Goal: Transaction & Acquisition: Purchase product/service

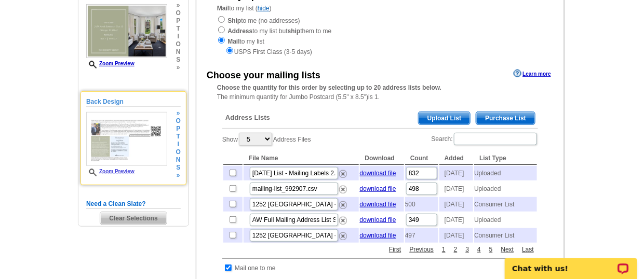
click at [145, 156] on img at bounding box center [126, 139] width 81 height 54
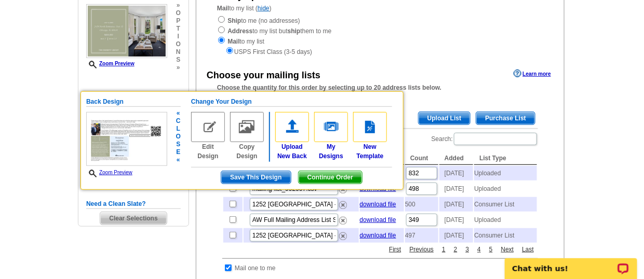
click at [123, 174] on span "Zoom Preview" at bounding box center [126, 173] width 81 height 9
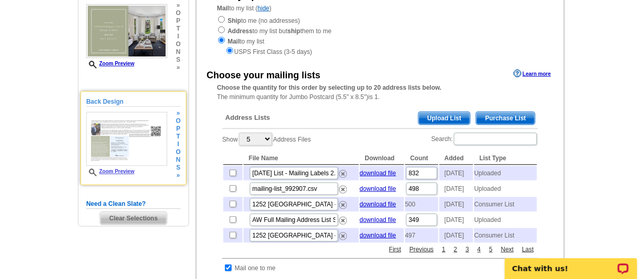
click at [123, 174] on span "Zoom Preview" at bounding box center [126, 173] width 81 height 8
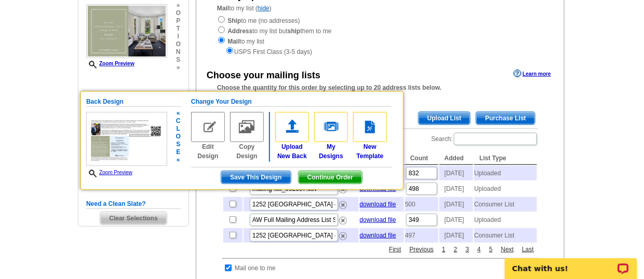
click at [123, 174] on span "Zoom Preview" at bounding box center [126, 173] width 81 height 9
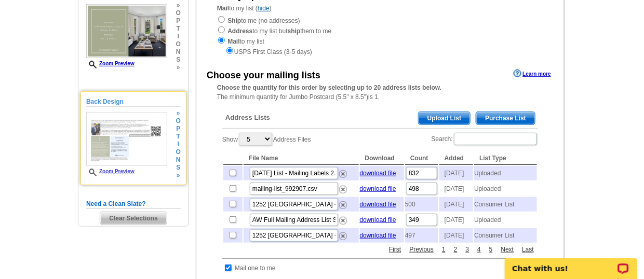
click at [123, 174] on span "Zoom Preview" at bounding box center [126, 173] width 81 height 8
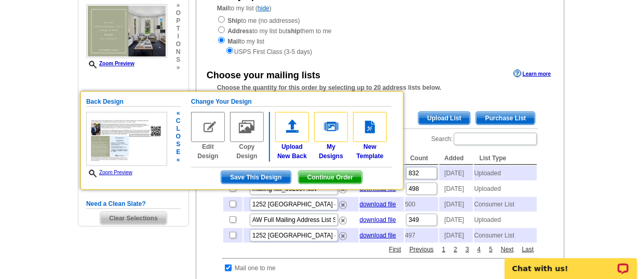
click at [125, 139] on img at bounding box center [126, 139] width 81 height 54
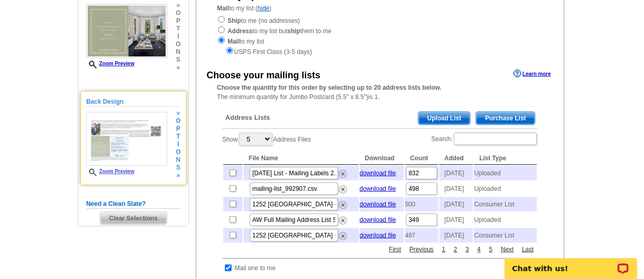
click at [125, 139] on img at bounding box center [126, 139] width 81 height 54
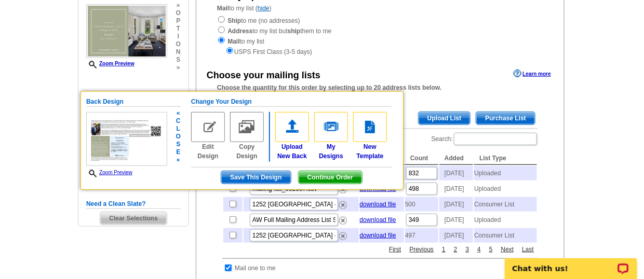
click at [97, 166] on div "Zoom Preview" at bounding box center [126, 144] width 81 height 65
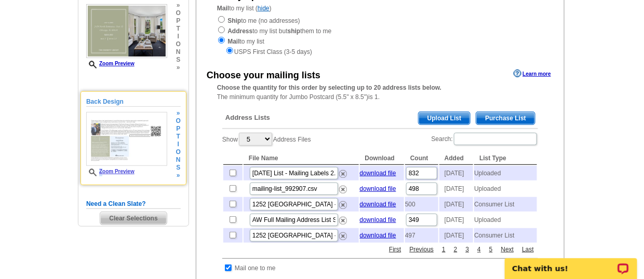
click at [97, 166] on div "Zoom Preview" at bounding box center [126, 144] width 81 height 64
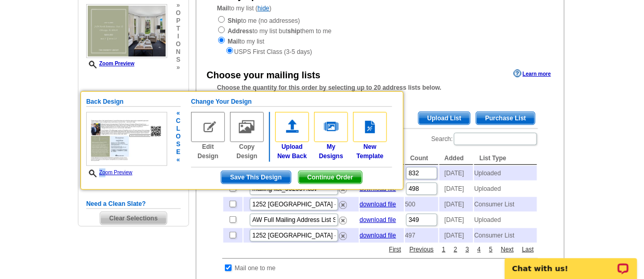
drag, startPoint x: 104, startPoint y: 172, endPoint x: 89, endPoint y: 166, distance: 16.0
click at [89, 166] on div "Zoom Preview" at bounding box center [126, 144] width 81 height 65
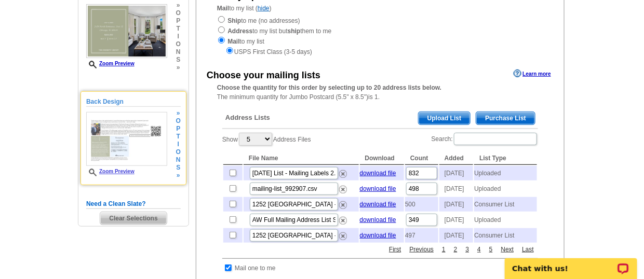
click at [111, 165] on div "Zoom Preview" at bounding box center [126, 144] width 81 height 64
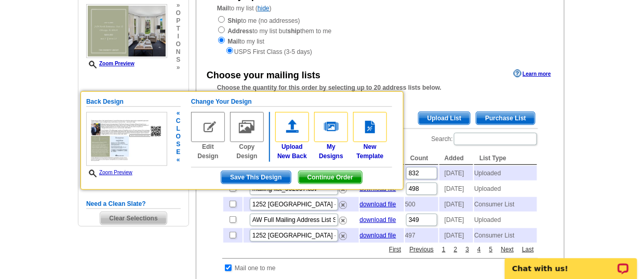
click at [111, 165] on div "Zoom Preview" at bounding box center [126, 144] width 81 height 65
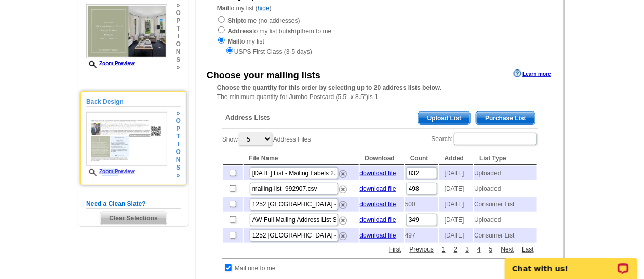
click at [111, 165] on div "Zoom Preview" at bounding box center [126, 144] width 81 height 64
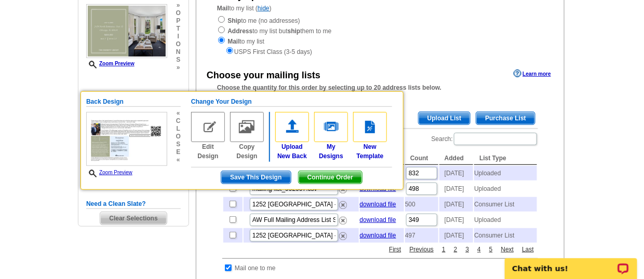
click at [159, 252] on div "Need Help? call 800-260-5887, chat with support, or have our designers make som…" at bounding box center [322, 268] width 498 height 665
click at [1, 115] on main "Need Help? call 800-260-5887, chat with support, or have our designers make som…" at bounding box center [322, 273] width 644 height 674
click at [316, 172] on span "Continue Order" at bounding box center [330, 177] width 63 height 12
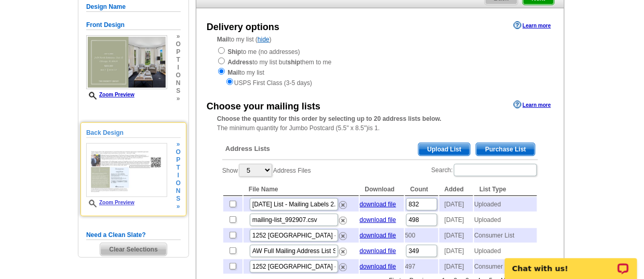
scroll to position [117, 0]
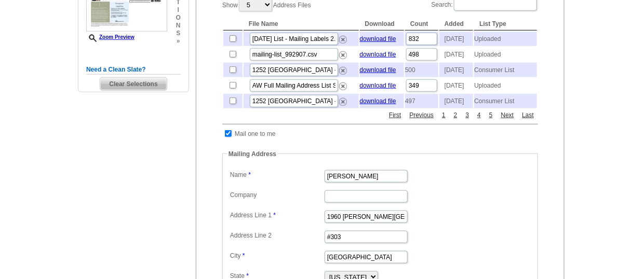
scroll to position [293, 0]
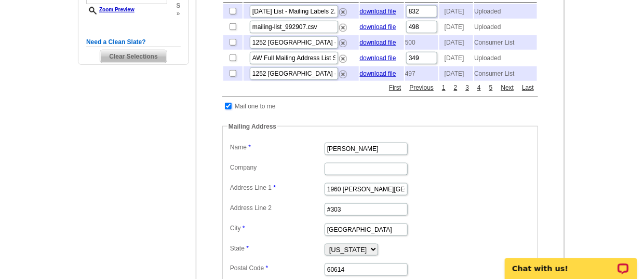
click at [227, 110] on input "checkbox" at bounding box center [228, 106] width 7 height 7
checkbox input "false"
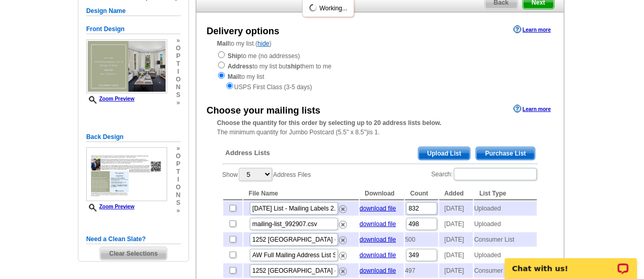
scroll to position [94, 0]
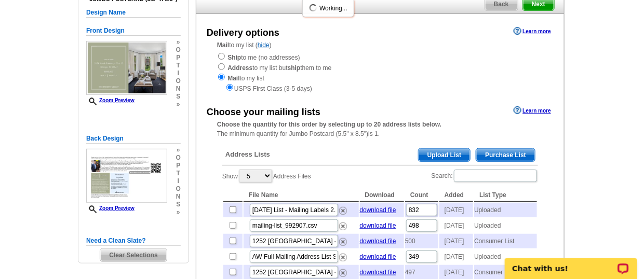
click at [440, 149] on span "Upload List" at bounding box center [444, 155] width 51 height 12
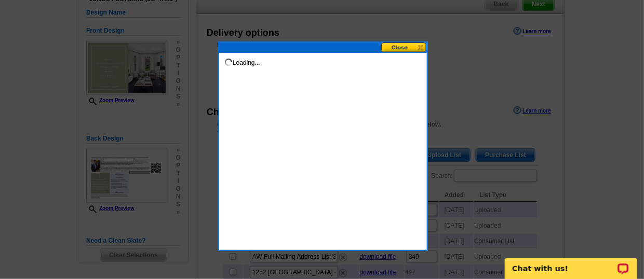
click at [414, 52] on div at bounding box center [323, 48] width 208 height 10
click at [414, 51] on button at bounding box center [404, 48] width 46 height 10
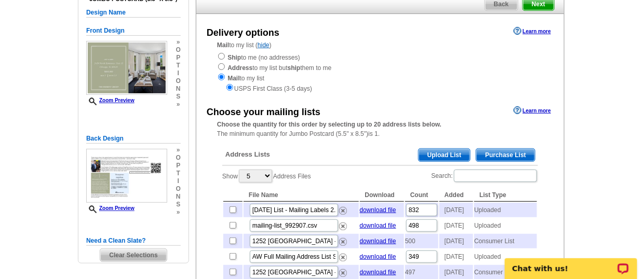
scroll to position [0, 0]
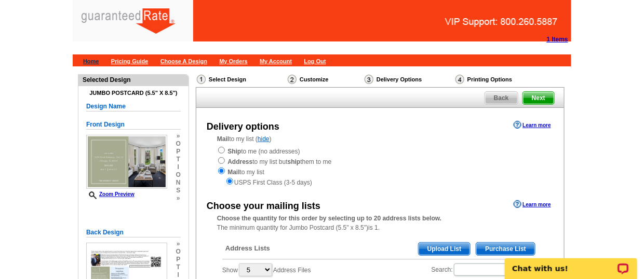
click at [98, 63] on link "Home" at bounding box center [91, 61] width 16 height 6
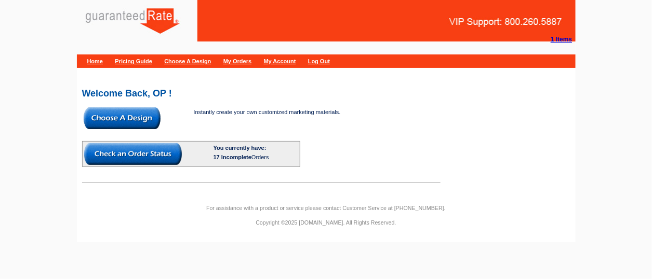
click at [134, 120] on img at bounding box center [122, 118] width 77 height 22
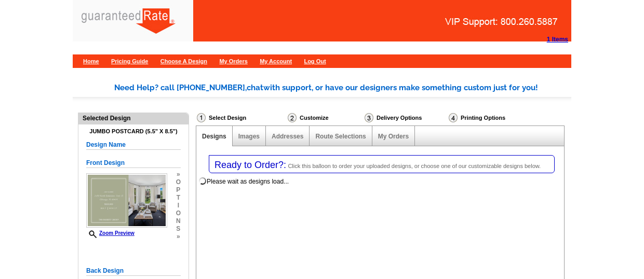
select select "1"
select select "2"
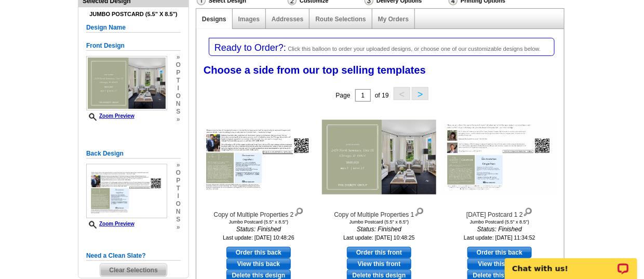
click at [114, 267] on span "Clear Selections" at bounding box center [133, 270] width 66 height 12
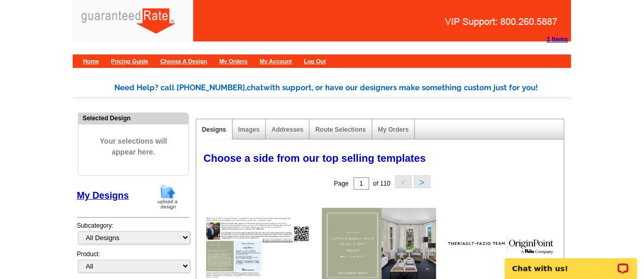
click at [166, 200] on img at bounding box center [167, 197] width 27 height 26
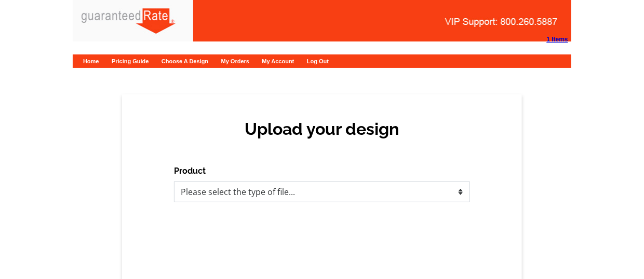
click at [252, 192] on select "Please select the type of file... Postcards Calendars Business Cards Letters an…" at bounding box center [322, 192] width 296 height 21
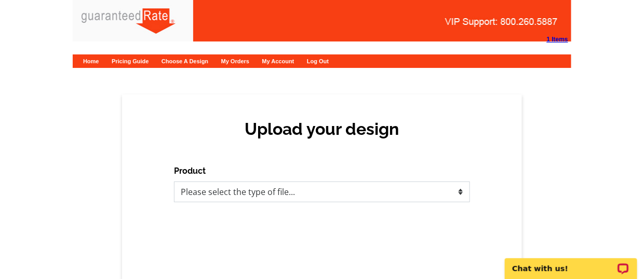
select select "1"
click at [174, 182] on select "Please select the type of file... Postcards Calendars Business Cards Letters an…" at bounding box center [322, 192] width 296 height 21
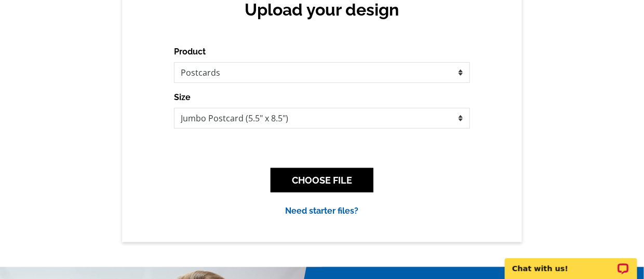
click at [331, 198] on div "CHOOSE FILE" at bounding box center [322, 180] width 296 height 41
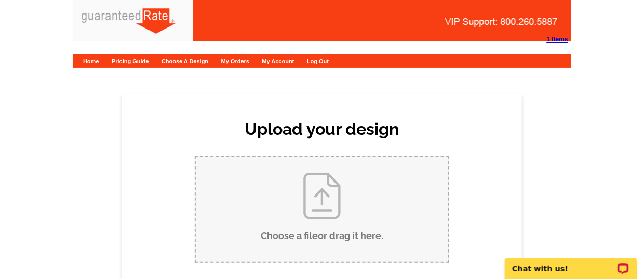
click at [330, 197] on input "Choose a file or drag it here ." at bounding box center [322, 209] width 252 height 105
click at [318, 262] on div "Choose a file or drag it here ." at bounding box center [322, 209] width 254 height 107
click at [320, 241] on input "Choose a file or drag it here ." at bounding box center [322, 209] width 252 height 105
type input "C:\fakepath\Copy of Multiple Properties.pdf"
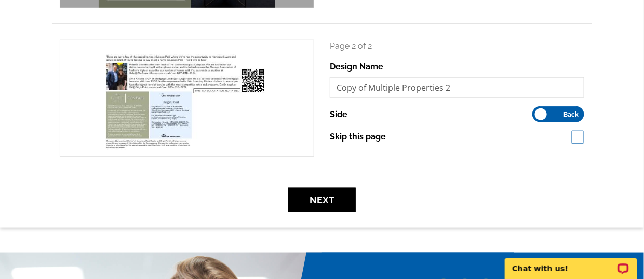
scroll to position [280, 0]
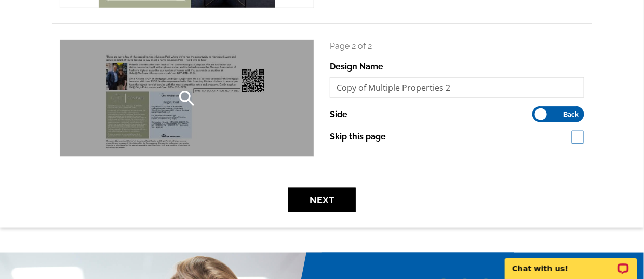
click at [186, 104] on icon "search" at bounding box center [187, 98] width 21 height 21
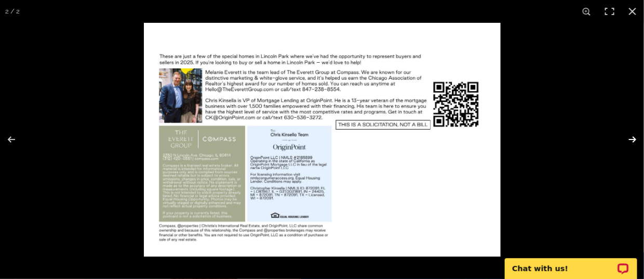
click at [610, 142] on button at bounding box center [626, 140] width 36 height 52
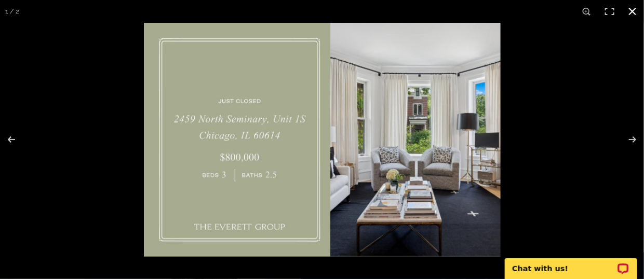
click at [625, 68] on div at bounding box center [466, 162] width 644 height 279
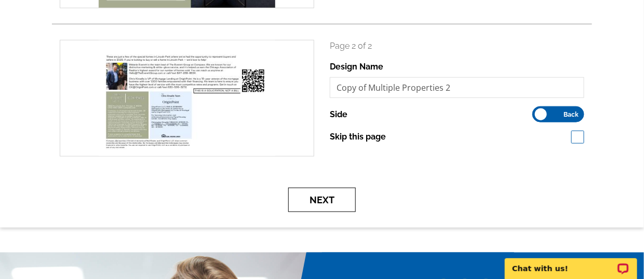
click at [311, 203] on button "Next" at bounding box center [322, 200] width 68 height 24
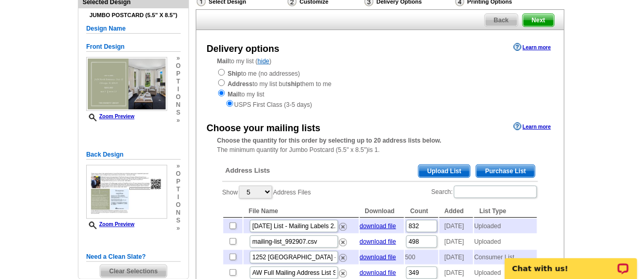
scroll to position [78, 0]
click at [439, 167] on span "Upload List" at bounding box center [444, 171] width 51 height 12
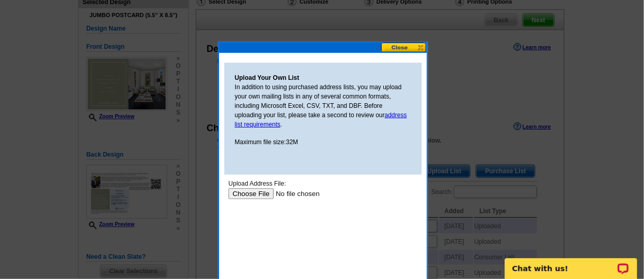
scroll to position [0, 0]
click at [255, 195] on input "file" at bounding box center [293, 193] width 131 height 11
type input "C:\fakepath\Zara and Sarah List.csv"
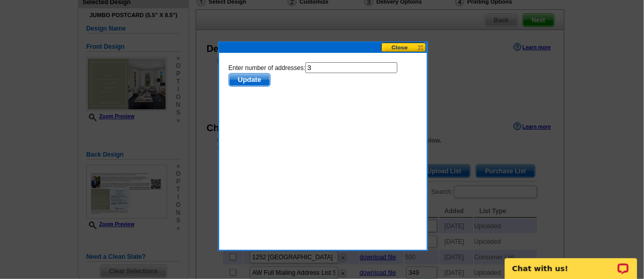
click at [409, 49] on button at bounding box center [404, 48] width 46 height 10
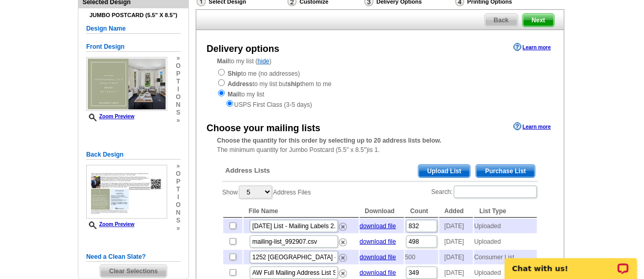
scroll to position [199, 0]
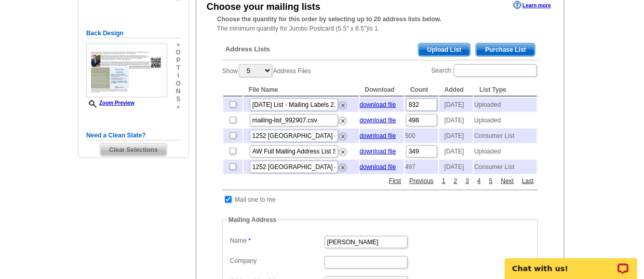
click at [228, 203] on input "checkbox" at bounding box center [228, 199] width 7 height 7
checkbox input "false"
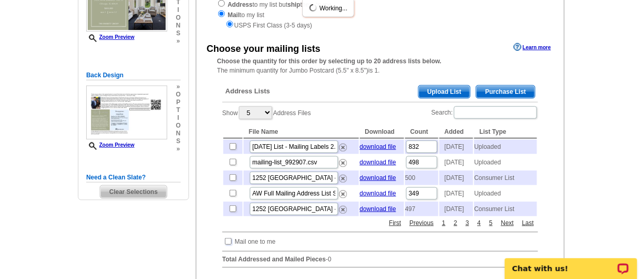
scroll to position [156, 0]
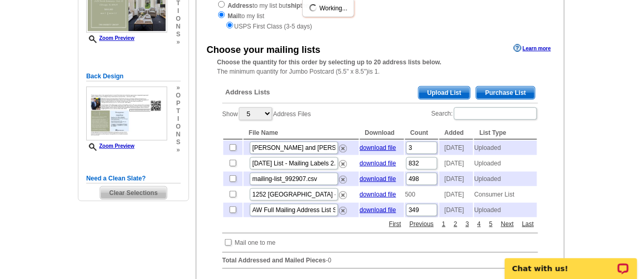
click at [457, 87] on span "Upload List" at bounding box center [444, 93] width 51 height 12
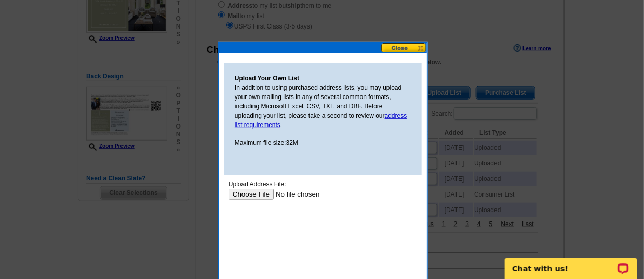
scroll to position [0, 0]
click at [241, 195] on input "file" at bounding box center [293, 193] width 131 height 11
type input "C:\fakepath\Zara and Sarah List.csv"
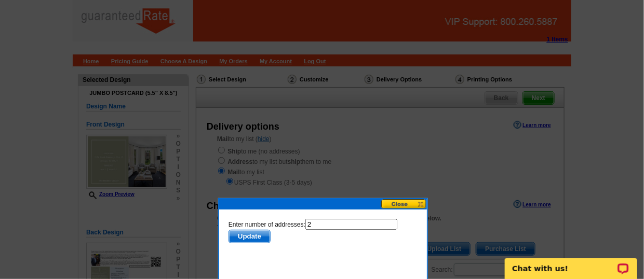
click at [250, 236] on span "Update" at bounding box center [248, 236] width 41 height 12
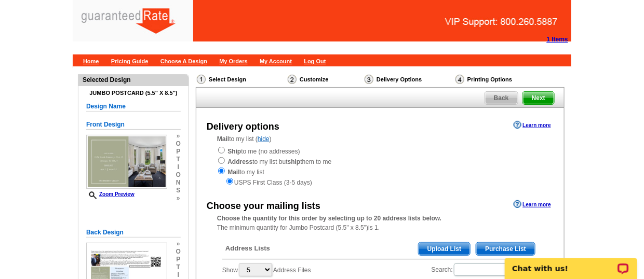
scroll to position [212, 0]
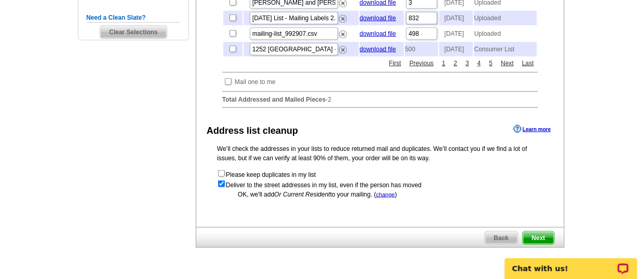
scroll to position [335, 0]
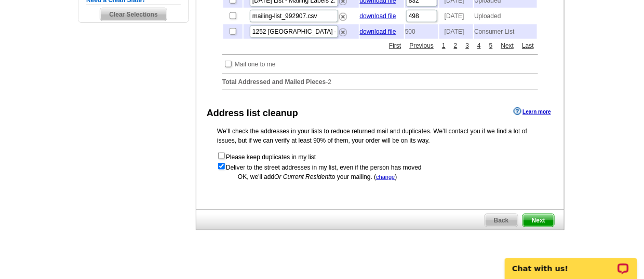
click at [541, 227] on span "Next" at bounding box center [538, 220] width 31 height 12
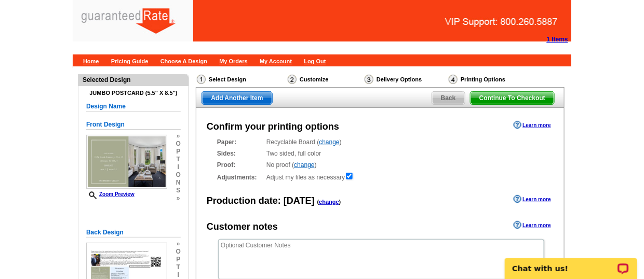
scroll to position [184, 0]
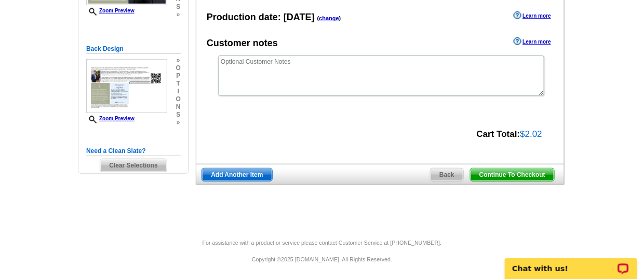
click at [520, 176] on span "Continue To Checkout" at bounding box center [512, 175] width 84 height 12
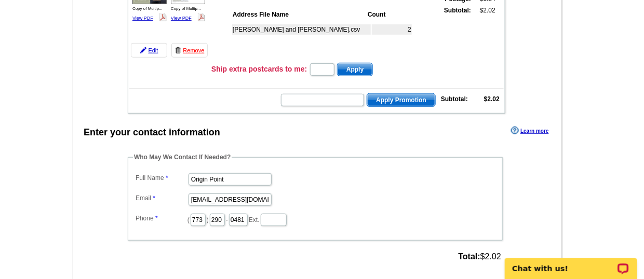
scroll to position [175, 0]
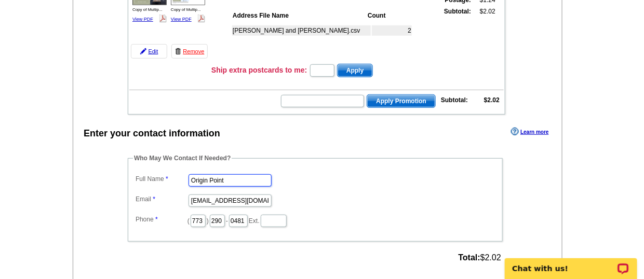
drag, startPoint x: 165, startPoint y: 182, endPoint x: 146, endPoint y: 185, distance: 19.4
click at [146, 185] on dl "Full Name Origin Point Email [EMAIL_ADDRESS][DOMAIN_NAME] Phone ( 773 ) 290 - 0…" at bounding box center [315, 200] width 365 height 57
type input "[PERSON_NAME]"
type input "L"
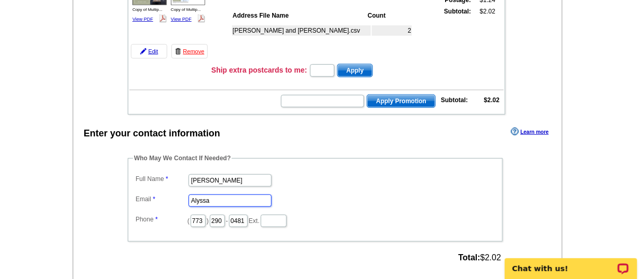
type input "Alyssa"
type input "5"
click at [219, 196] on input "Alyssa" at bounding box center [229, 201] width 83 height 12
click at [235, 198] on input "[EMAIL_ADDRESS][PERSON_NAME][DOMAIN_NAME]" at bounding box center [229, 201] width 83 height 12
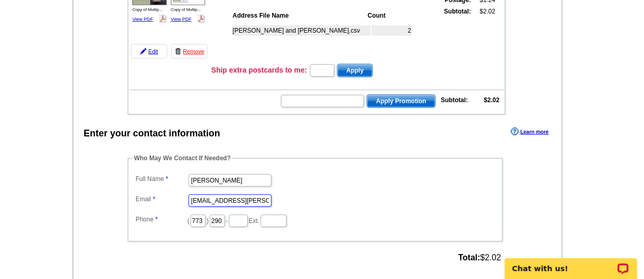
click at [235, 198] on input "[EMAIL_ADDRESS][PERSON_NAME][DOMAIN_NAME]" at bounding box center [229, 201] width 83 height 12
type input "[PERSON_NAME]"
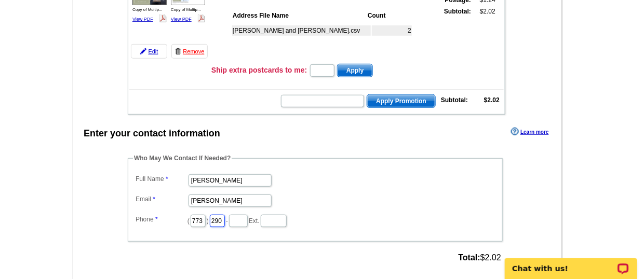
type input "4"
type input "516"
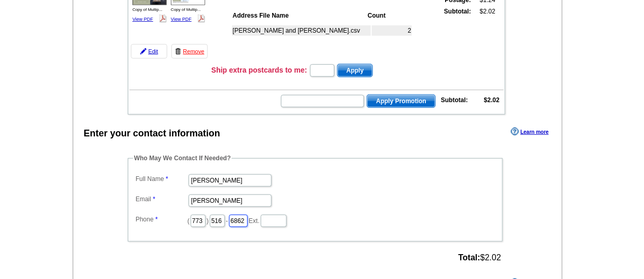
type input "6862"
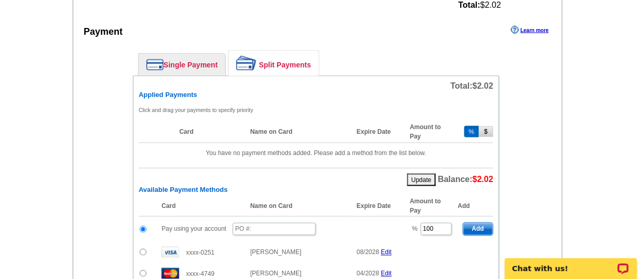
scroll to position [429, 0]
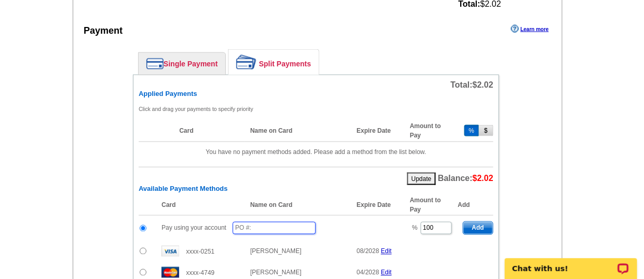
click at [269, 222] on input "text" at bounding box center [274, 228] width 83 height 12
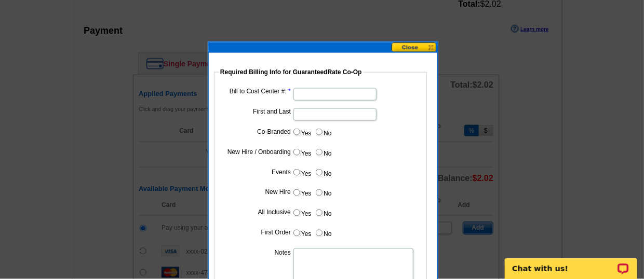
type input "082925_141_AJ"
click at [308, 95] on input "Bill to Cost Center #:" at bounding box center [334, 94] width 83 height 12
type input "200101"
click at [311, 115] on input "First and Last" at bounding box center [334, 115] width 83 height 12
click at [314, 110] on input "First and Last" at bounding box center [334, 115] width 83 height 12
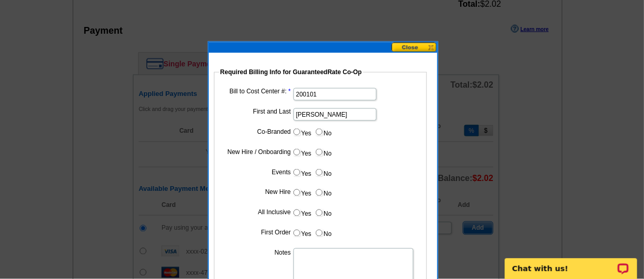
type input "[PERSON_NAME]"
click at [298, 133] on input "Yes" at bounding box center [296, 132] width 7 height 7
radio input "true"
click at [329, 156] on input "Cost paid by cobrand" at bounding box center [334, 155] width 83 height 12
type input "50"
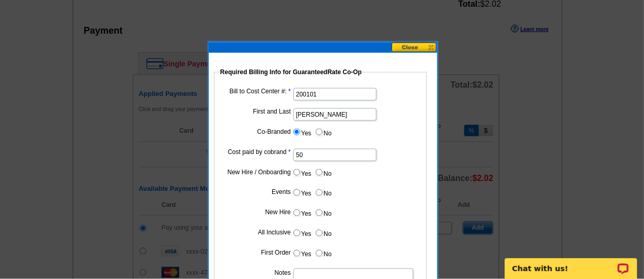
click at [400, 138] on dd "Yes No" at bounding box center [320, 134] width 203 height 16
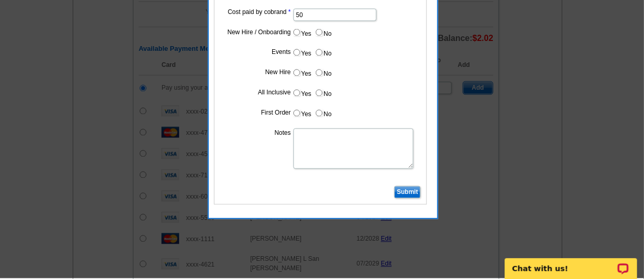
scroll to position [568, 0]
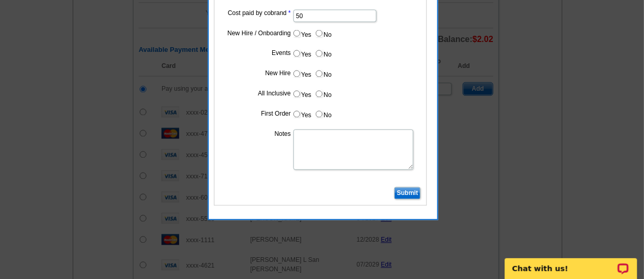
click at [402, 193] on input "Submit" at bounding box center [407, 193] width 26 height 12
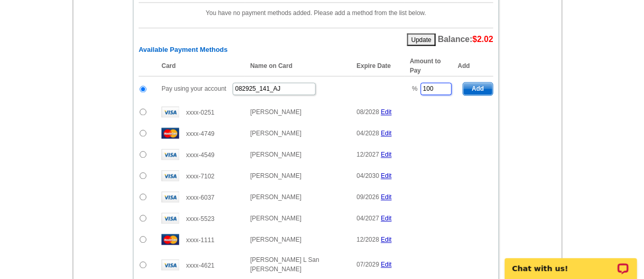
click at [414, 85] on td "% 100" at bounding box center [430, 89] width 53 height 25
click at [554, 82] on div "Enter your contact information Learn more Who May We Contact If Needed? Full Na…" at bounding box center [317, 101] width 489 height 739
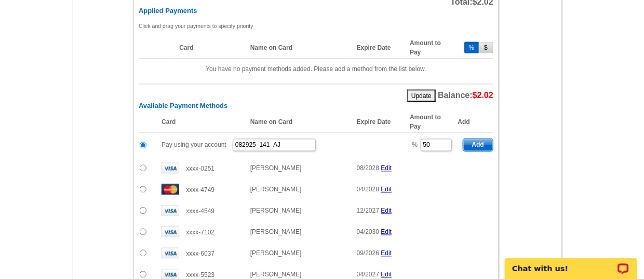
scroll to position [512, 0]
click at [480, 145] on span "Add" at bounding box center [478, 145] width 30 height 12
type input "100"
radio input "false"
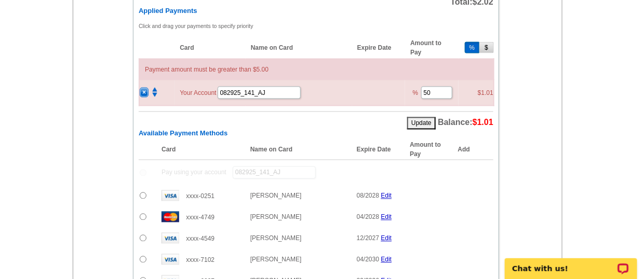
click at [140, 193] on input "radio" at bounding box center [143, 196] width 7 height 7
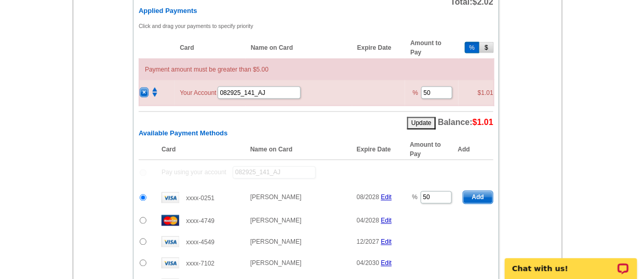
click at [483, 195] on span "Add" at bounding box center [478, 198] width 30 height 12
radio input "false"
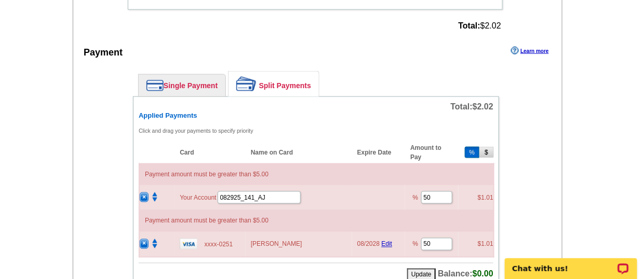
scroll to position [480, 0]
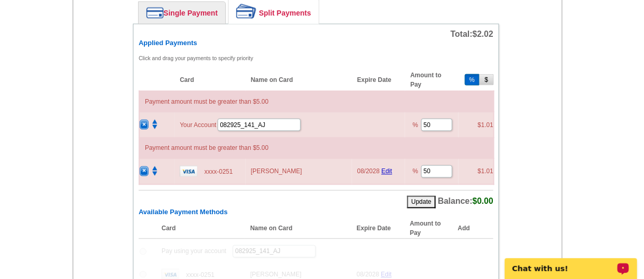
click at [139, 125] on td "×" at bounding box center [156, 125] width 35 height 26
click at [139, 124] on td "×" at bounding box center [156, 125] width 35 height 26
click at [142, 122] on span "×" at bounding box center [144, 124] width 8 height 9
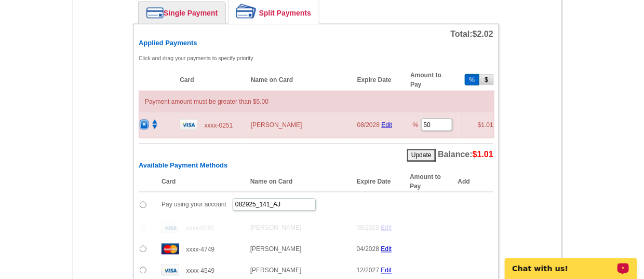
click at [144, 120] on span "×" at bounding box center [144, 124] width 8 height 9
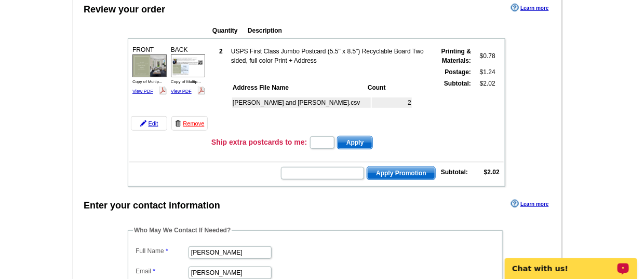
scroll to position [104, 0]
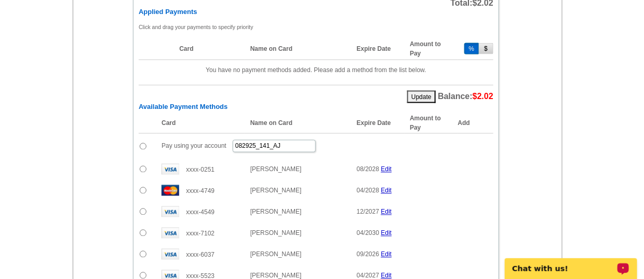
scroll to position [512, 0]
click at [141, 142] on input "radio" at bounding box center [143, 145] width 7 height 7
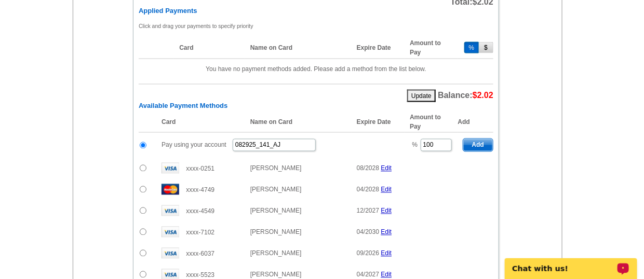
click at [478, 142] on span "Add" at bounding box center [478, 145] width 30 height 12
radio input "false"
